Goal: Transaction & Acquisition: Purchase product/service

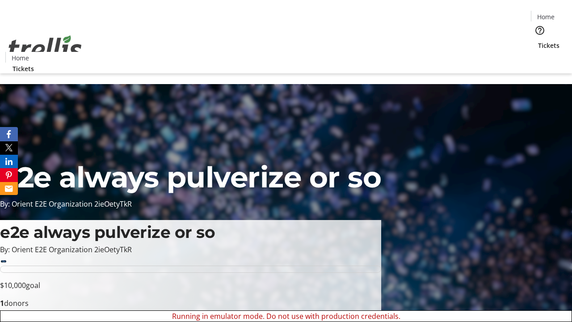
click at [547, 13] on span "Sign Up" at bounding box center [550, 12] width 26 height 11
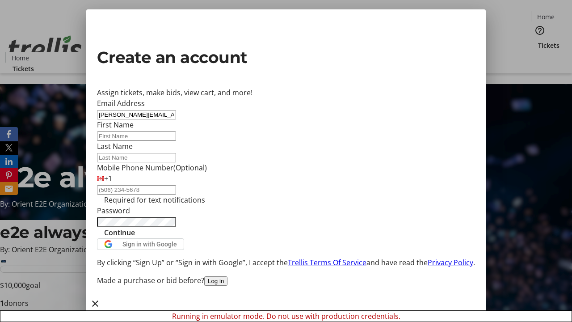
type input "[PERSON_NAME][EMAIL_ADDRESS][DOMAIN_NAME]"
type input "[PERSON_NAME]"
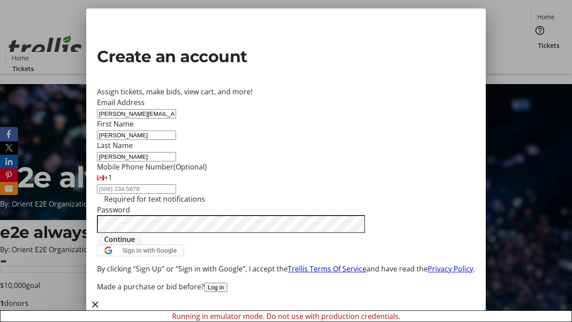
click at [135, 244] on span "Continue" at bounding box center [119, 239] width 31 height 11
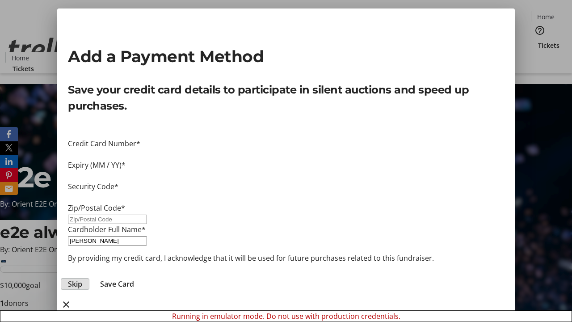
click at [82, 278] on span "Skip" at bounding box center [75, 283] width 14 height 11
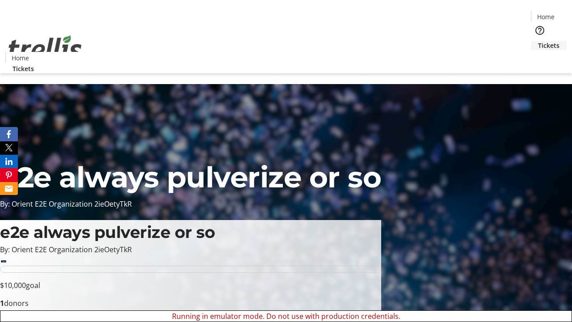
click at [538, 41] on span "Tickets" at bounding box center [548, 45] width 21 height 9
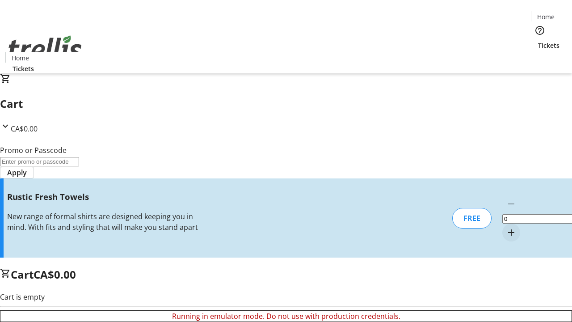
click at [506, 227] on mat-icon "Increment by one" at bounding box center [511, 232] width 11 height 11
type input "1"
